Goal: Task Accomplishment & Management: Use online tool/utility

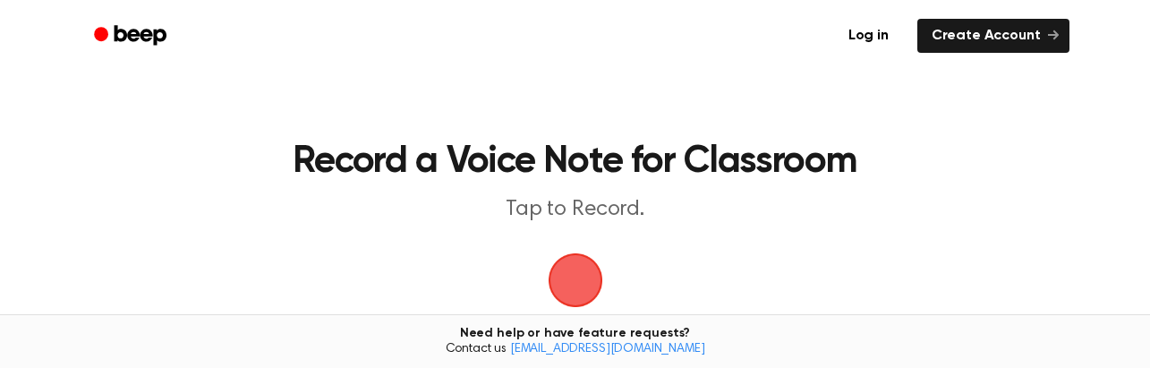
click at [587, 271] on span "button" at bounding box center [576, 280] width 50 height 50
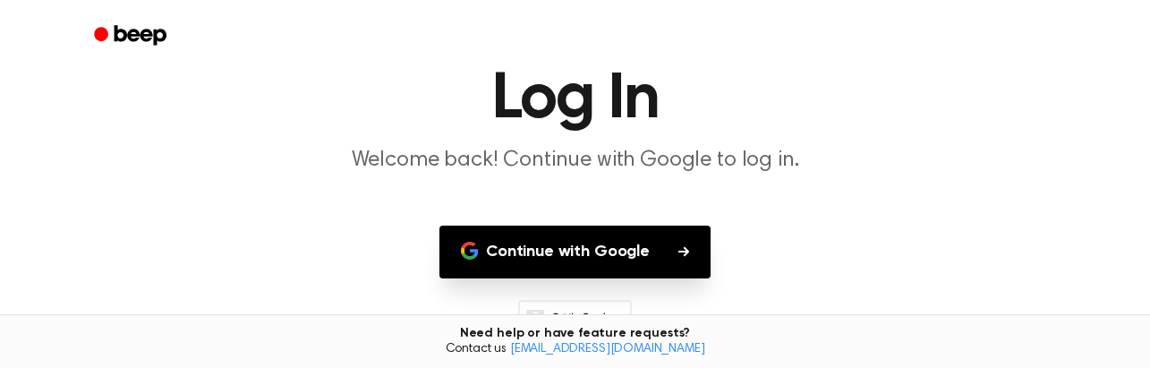
scroll to position [179, 0]
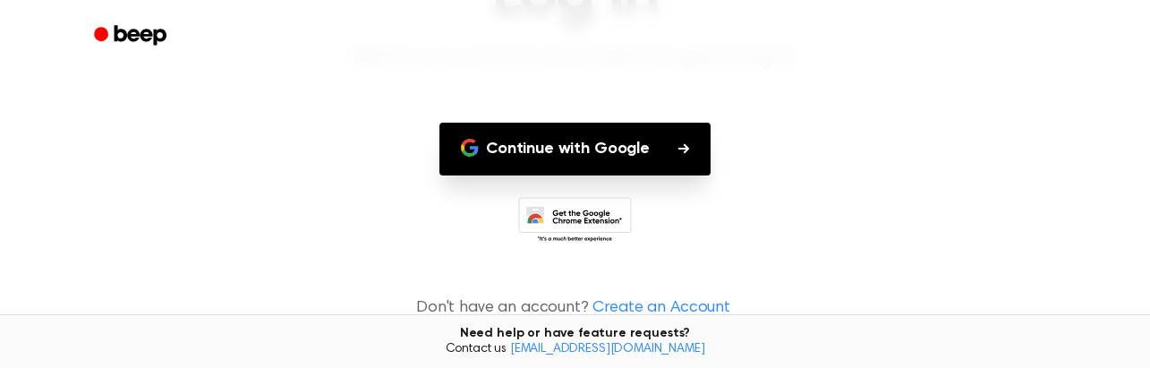
click at [614, 143] on button "Continue with Google" at bounding box center [575, 149] width 271 height 53
click at [574, 151] on button "Continue with Google" at bounding box center [575, 149] width 271 height 53
drag, startPoint x: 906, startPoint y: 289, endPoint x: 937, endPoint y: 295, distance: 32.0
click at [906, 289] on main "Log In Welcome back! Continue with Google to log in. Continue with Google Don't…" at bounding box center [575, 96] width 1150 height 551
click at [589, 149] on button "Continue with Google" at bounding box center [575, 149] width 271 height 53
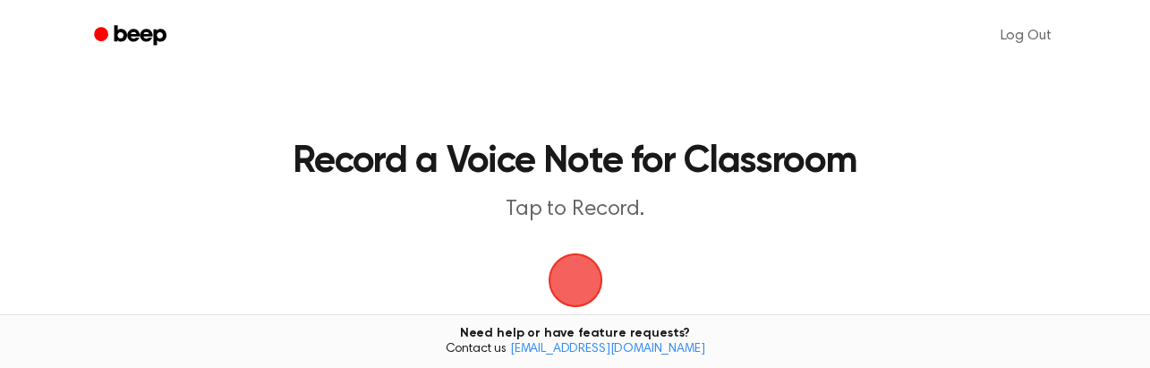
click at [589, 292] on span "button" at bounding box center [576, 280] width 50 height 50
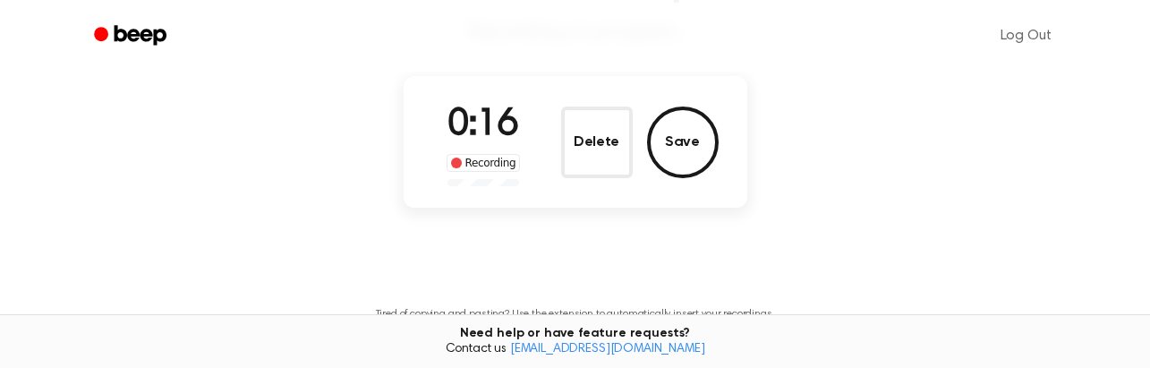
scroll to position [179, 0]
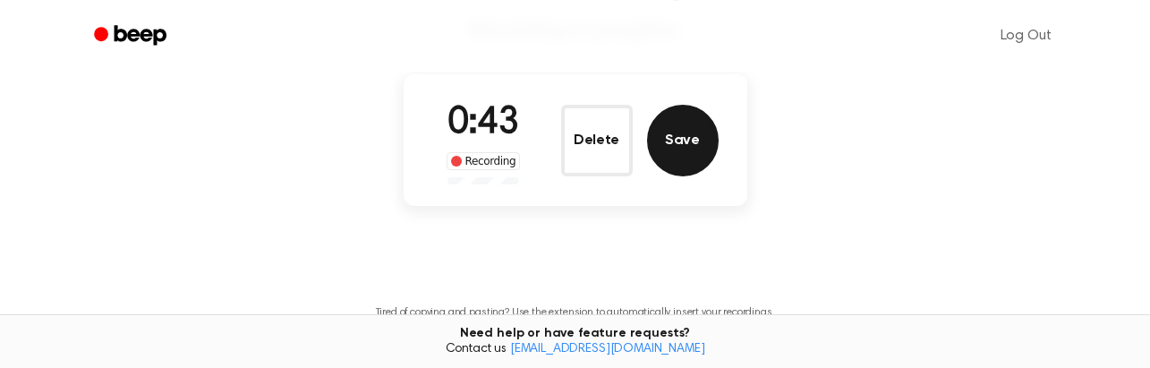
click at [671, 143] on button "Save" at bounding box center [683, 141] width 72 height 72
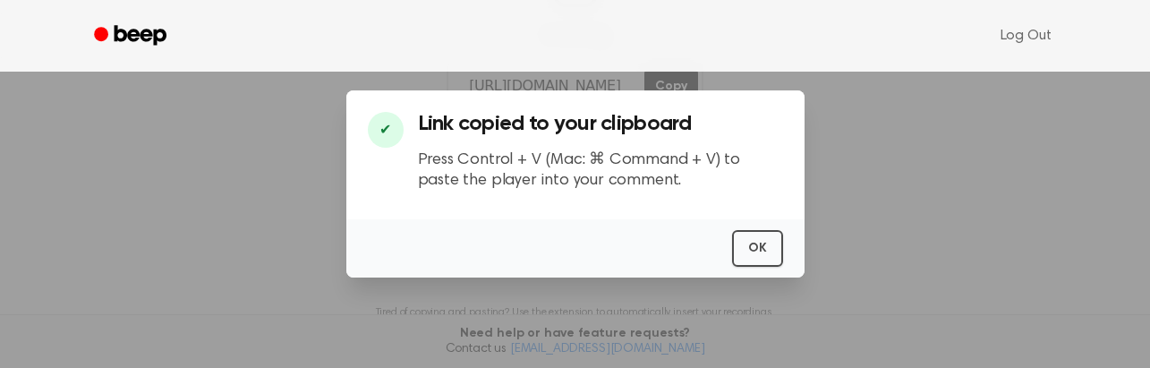
scroll to position [322, 0]
click at [763, 249] on button "OK" at bounding box center [757, 248] width 51 height 37
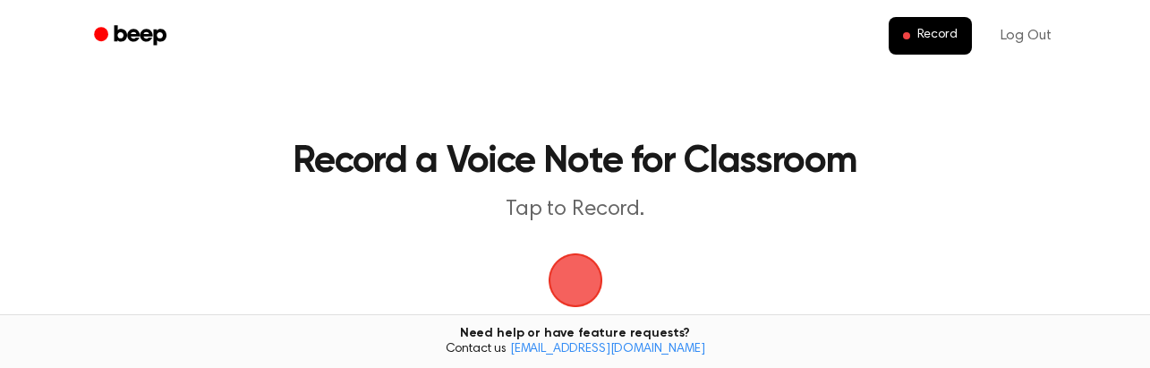
click at [564, 262] on span "button" at bounding box center [576, 280] width 50 height 50
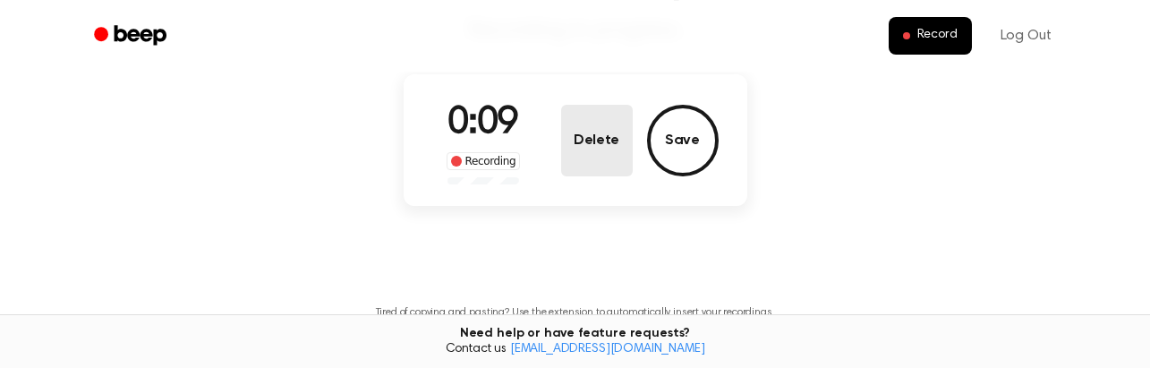
click at [611, 142] on button "Delete" at bounding box center [597, 141] width 72 height 72
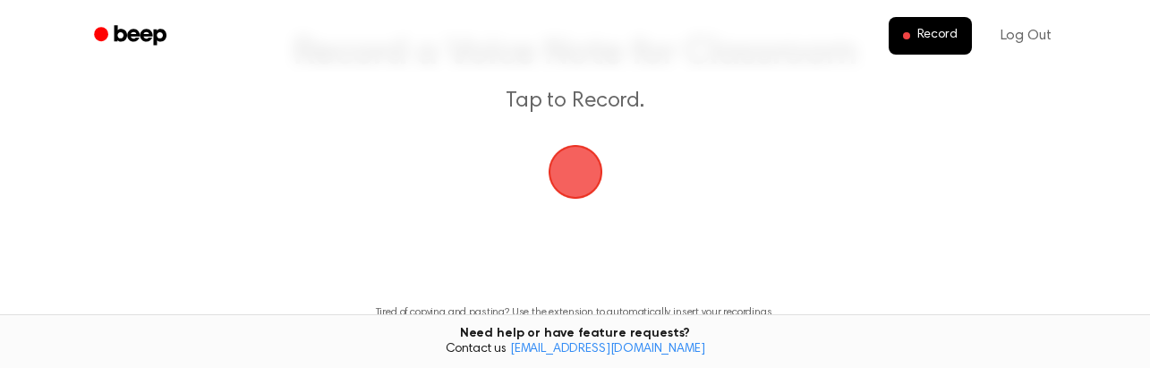
click at [561, 155] on span "button" at bounding box center [576, 172] width 50 height 50
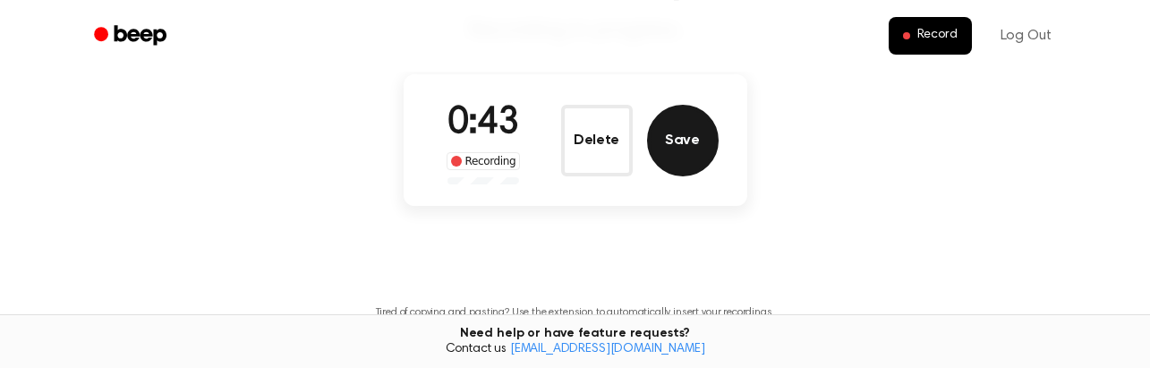
click at [663, 127] on button "Save" at bounding box center [683, 141] width 72 height 72
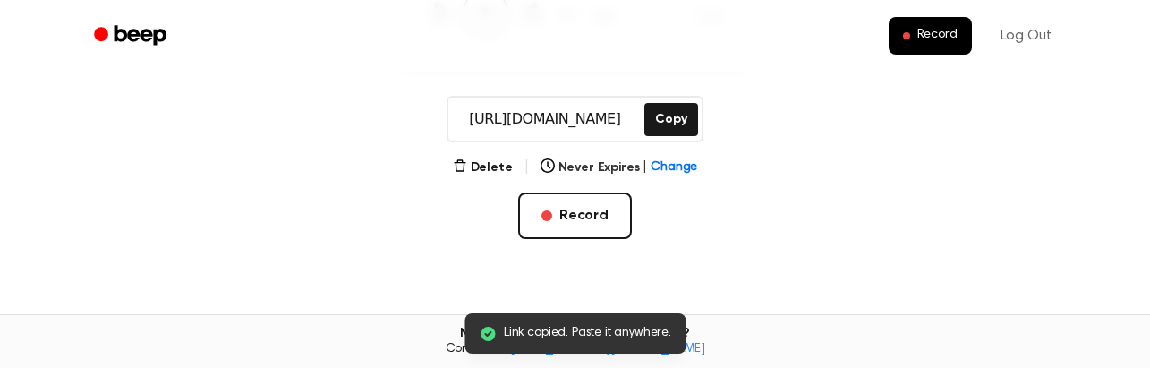
scroll to position [322, 0]
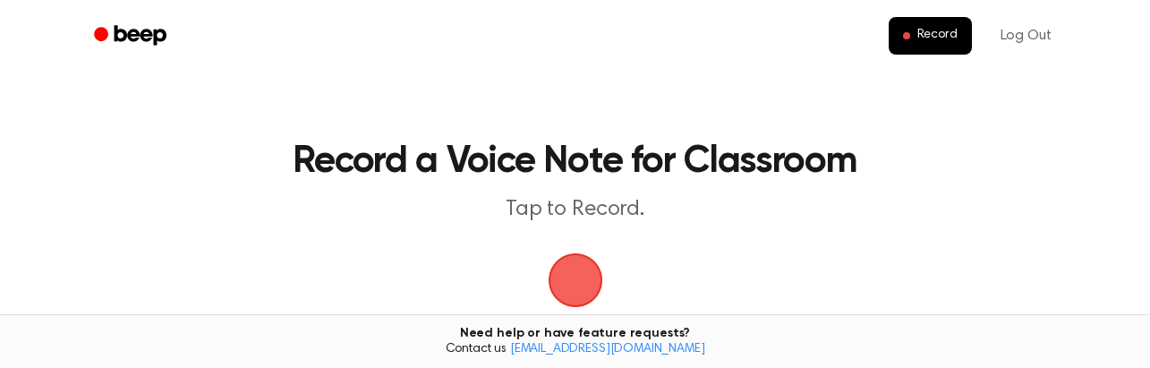
click at [577, 265] on span "button" at bounding box center [576, 280] width 50 height 50
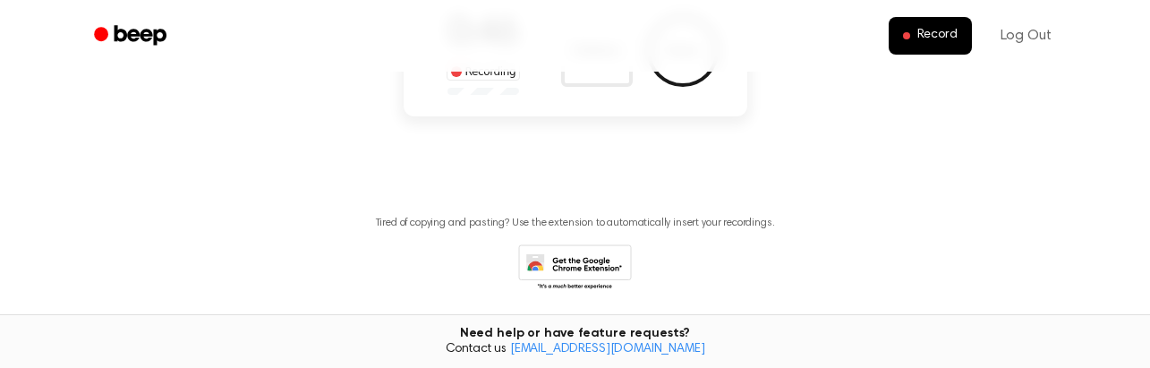
scroll to position [90, 0]
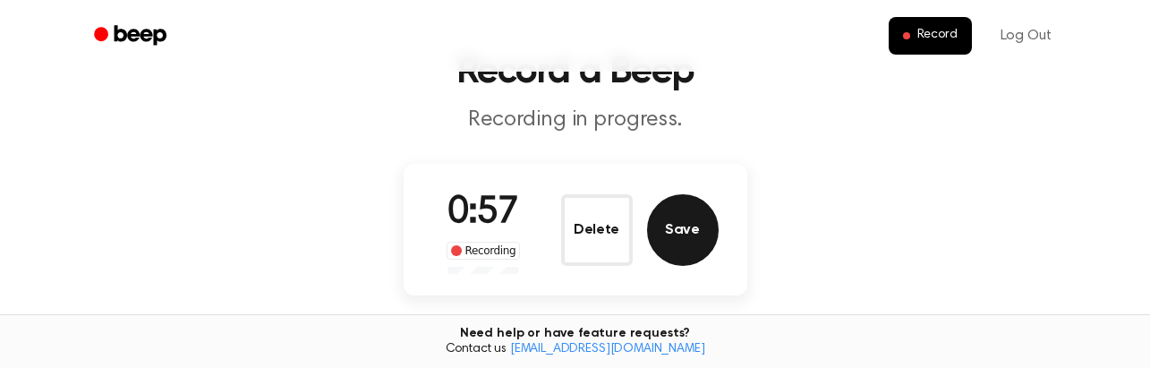
click at [696, 235] on button "Save" at bounding box center [683, 230] width 72 height 72
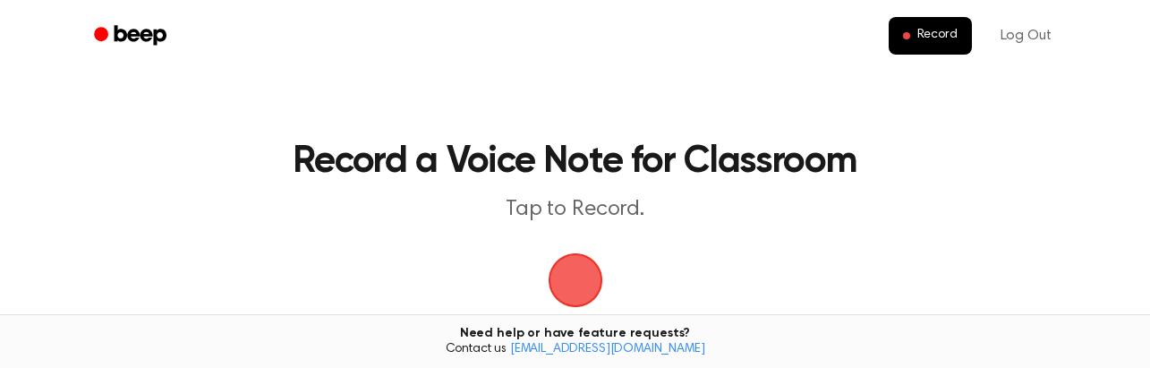
click at [589, 277] on span "button" at bounding box center [574, 280] width 97 height 97
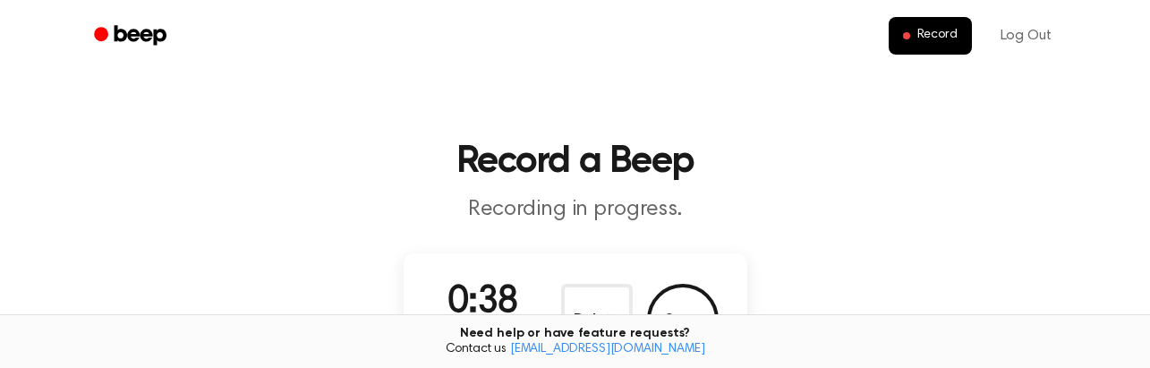
scroll to position [179, 0]
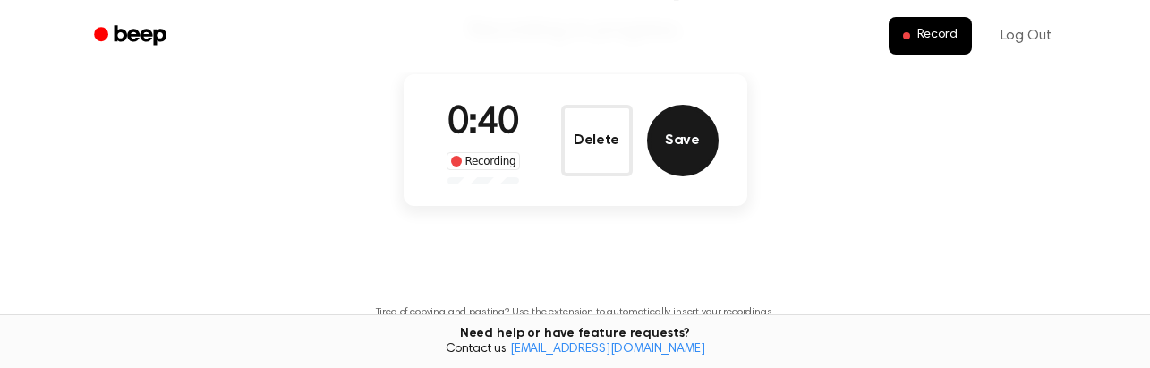
click at [671, 145] on button "Save" at bounding box center [683, 141] width 72 height 72
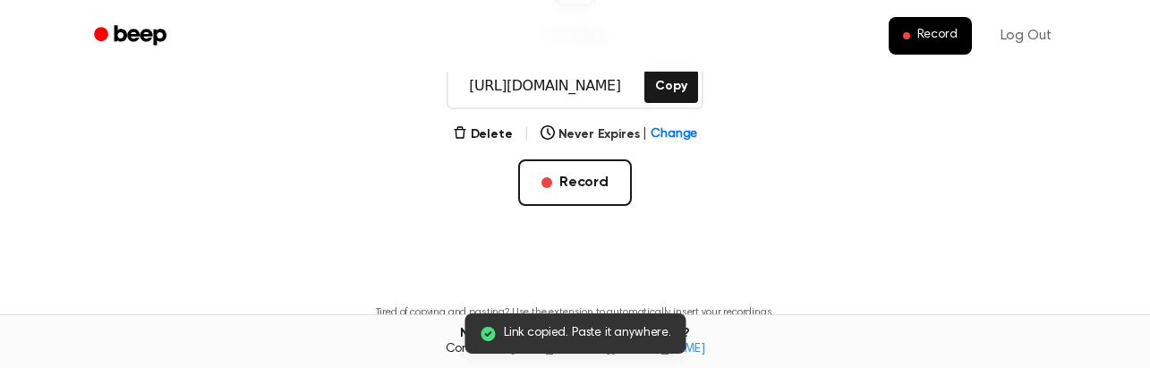
scroll to position [322, 0]
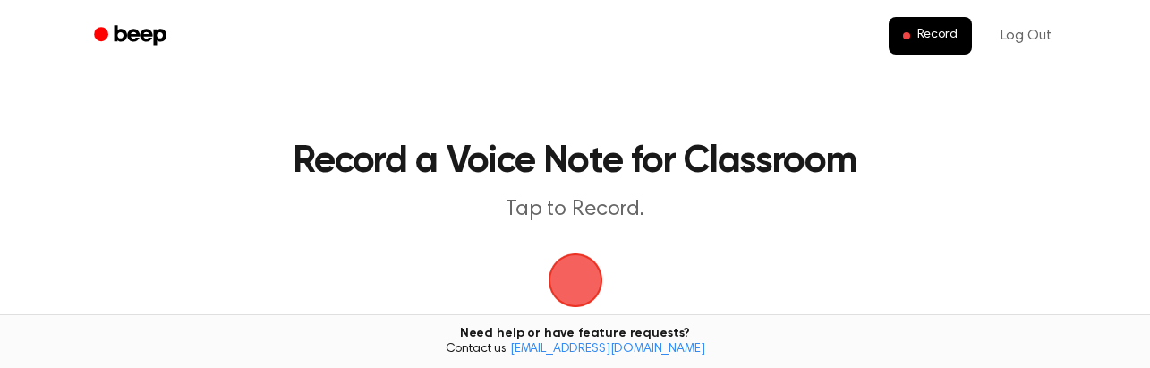
click at [583, 277] on span "button" at bounding box center [576, 280] width 50 height 50
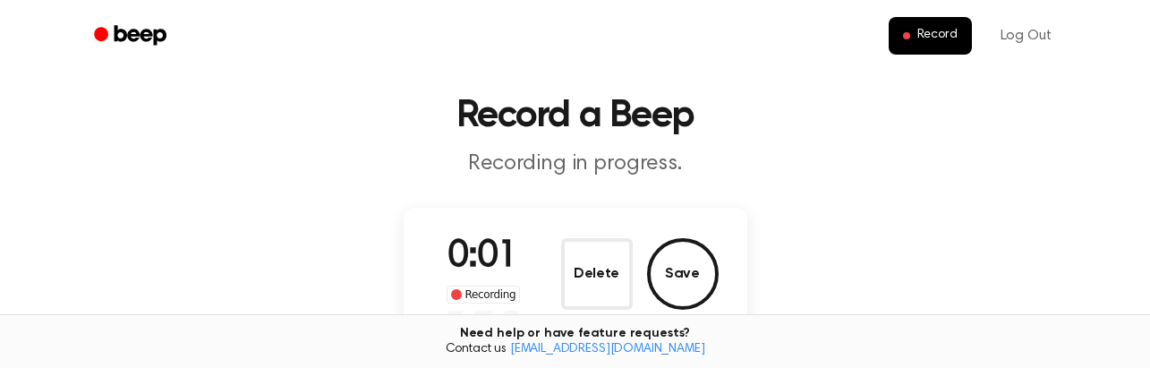
scroll to position [90, 0]
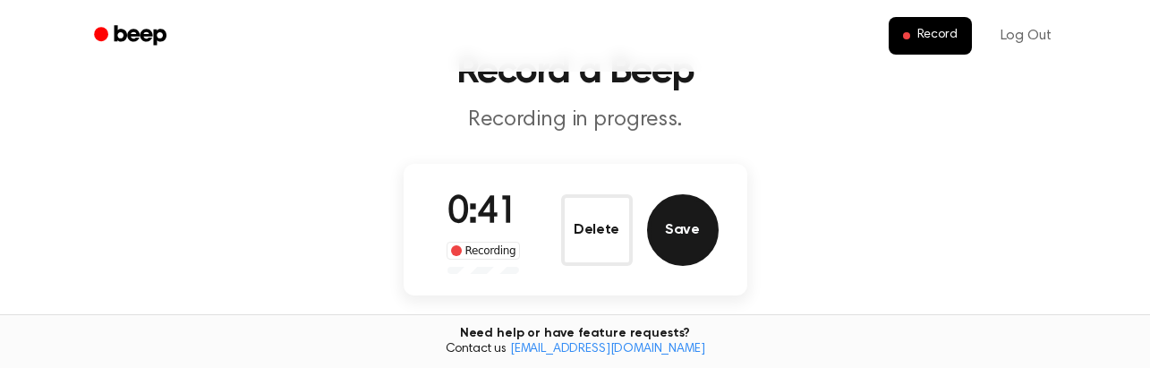
click at [672, 218] on button "Save" at bounding box center [683, 230] width 72 height 72
